Goal: Find specific page/section: Find specific page/section

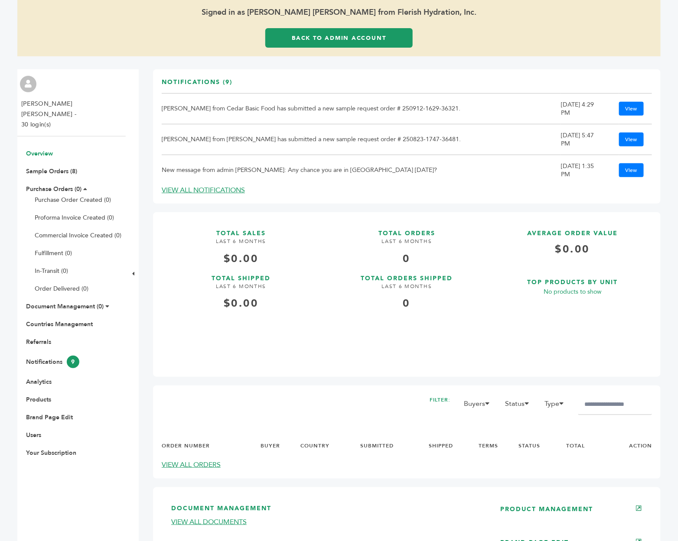
scroll to position [77, 0]
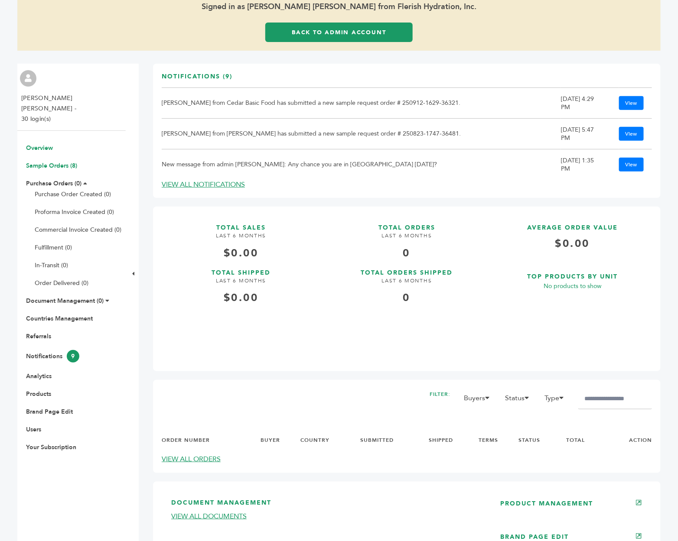
click at [55, 162] on link "Sample Orders (8)" at bounding box center [51, 166] width 51 height 8
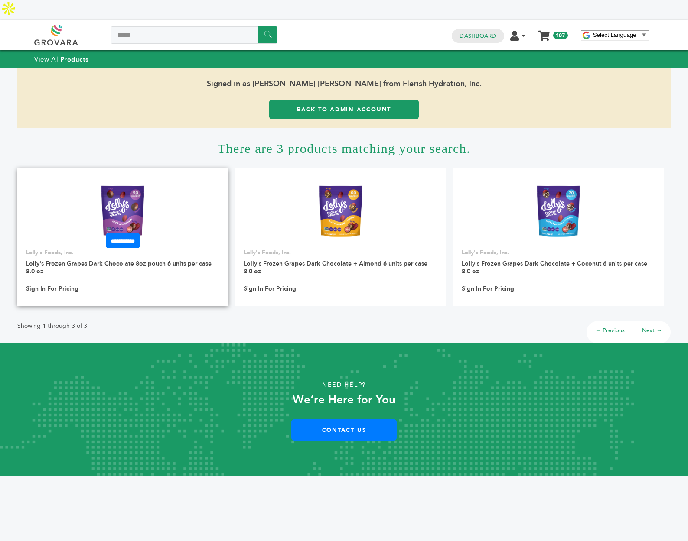
click at [113, 182] on img at bounding box center [122, 212] width 56 height 62
click at [386, 100] on link "Back to Admin Account" at bounding box center [343, 109] width 149 height 19
